Goal: Complete application form

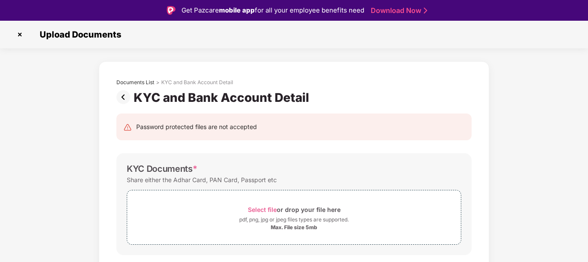
click at [19, 34] on img at bounding box center [20, 35] width 14 height 14
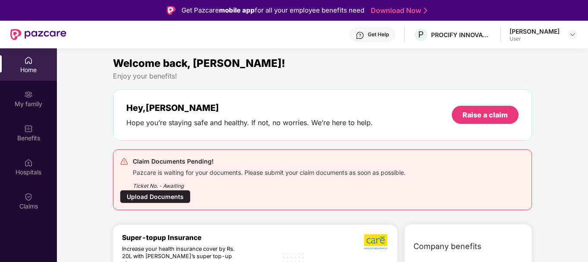
click at [154, 196] on div "Upload Documents" at bounding box center [155, 196] width 71 height 13
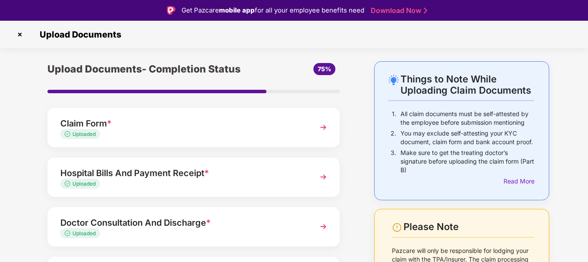
scroll to position [119, 0]
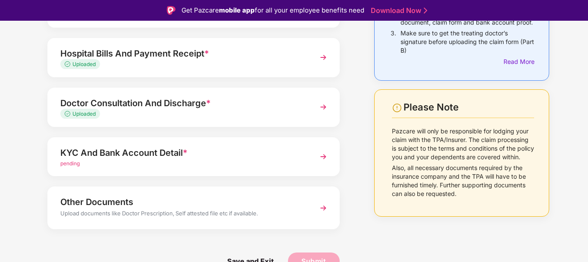
click at [153, 153] on div "KYC And Bank Account Detail *" at bounding box center [182, 153] width 244 height 14
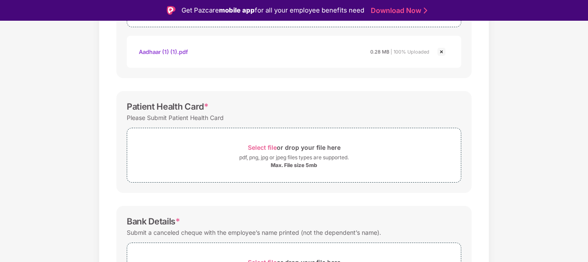
scroll to position [218, 0]
click at [257, 147] on span "Select file" at bounding box center [262, 146] width 29 height 7
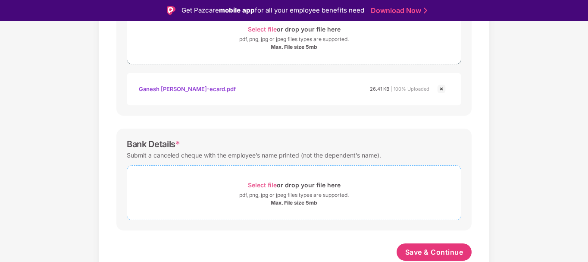
scroll to position [336, 0]
click at [268, 182] on span "Select file" at bounding box center [262, 184] width 29 height 7
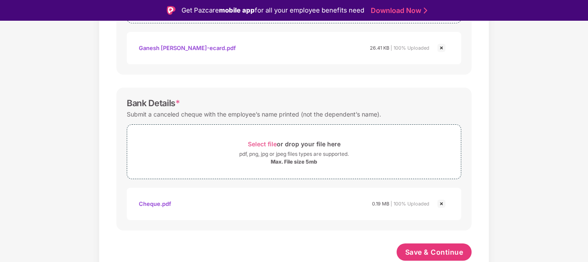
scroll to position [376, 0]
click at [421, 251] on span "Save & Continue" at bounding box center [434, 251] width 58 height 9
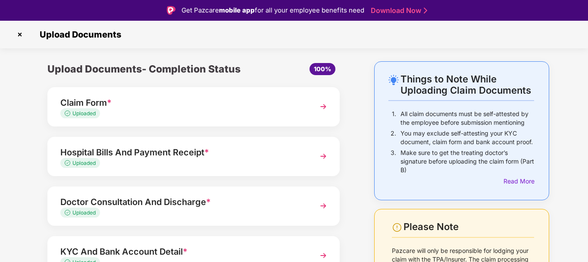
scroll to position [99, 0]
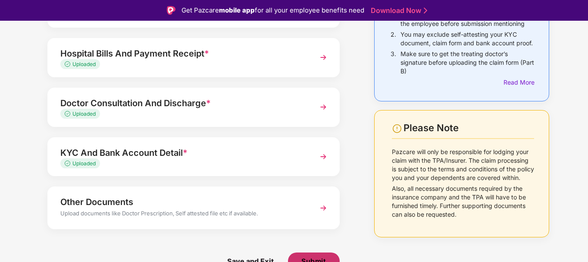
click at [312, 258] on span "Submit" at bounding box center [313, 260] width 25 height 9
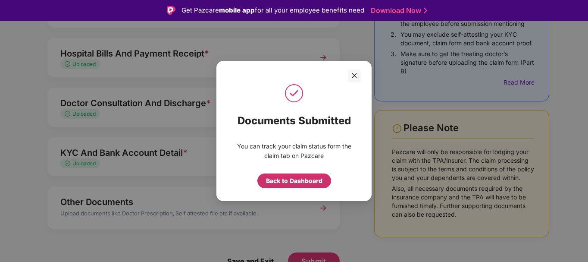
click at [312, 177] on div "Back to Dashboard" at bounding box center [294, 180] width 56 height 9
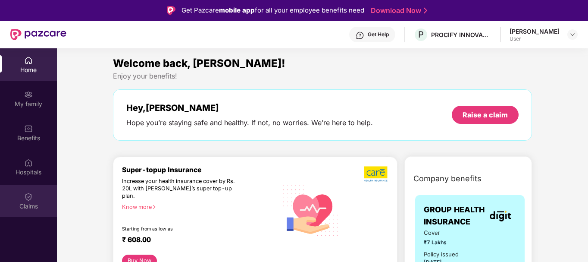
click at [23, 196] on div "Claims" at bounding box center [28, 201] width 57 height 32
